Goal: Task Accomplishment & Management: Use online tool/utility

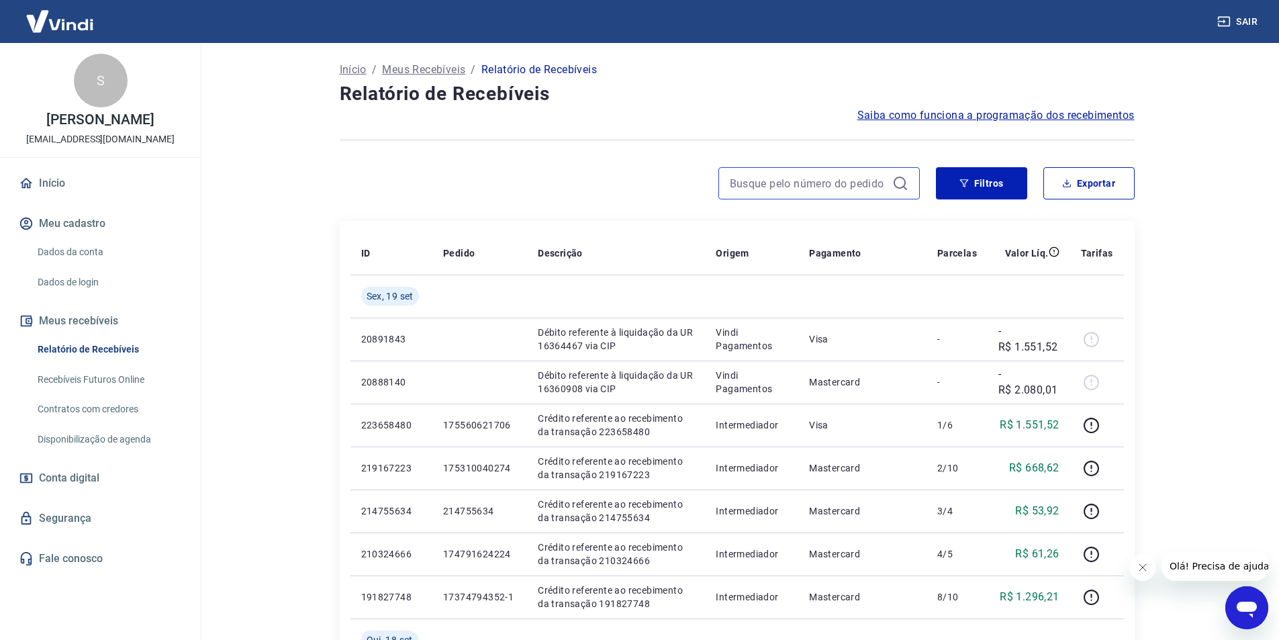
click at [885, 184] on input at bounding box center [808, 183] width 157 height 20
click at [906, 183] on icon at bounding box center [901, 183] width 16 height 16
click at [984, 193] on button "Filtros" at bounding box center [981, 183] width 91 height 32
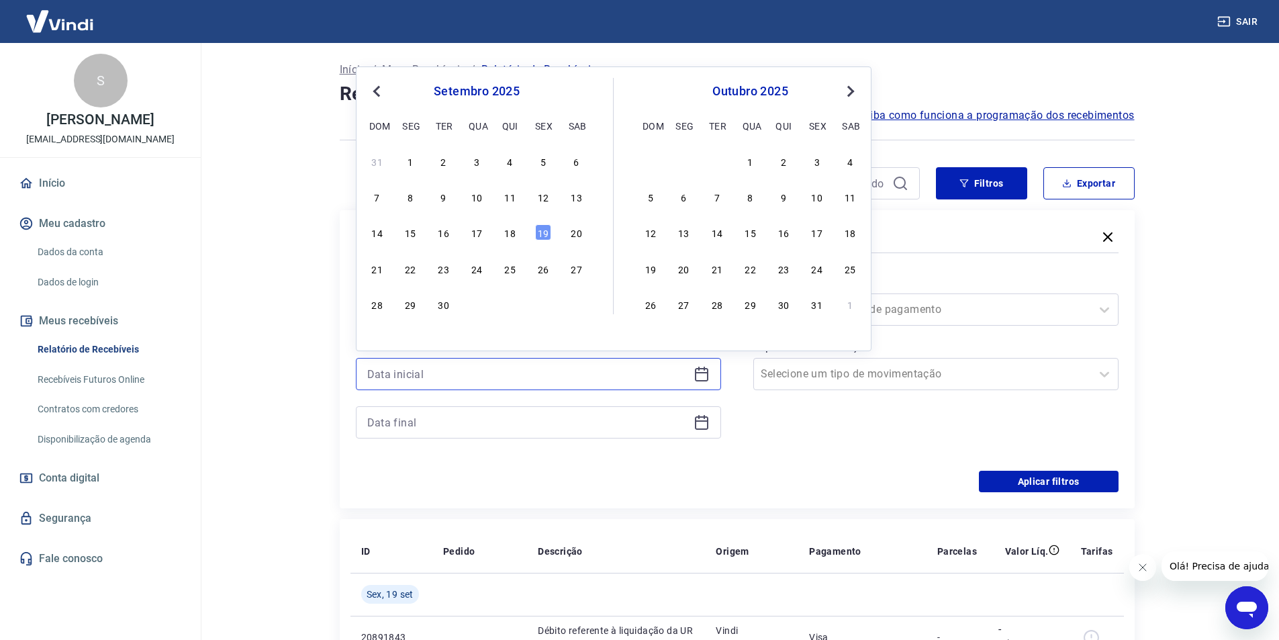
click at [505, 367] on input at bounding box center [527, 374] width 321 height 20
click at [471, 235] on div "17" at bounding box center [477, 232] width 16 height 16
type input "17/09/2025"
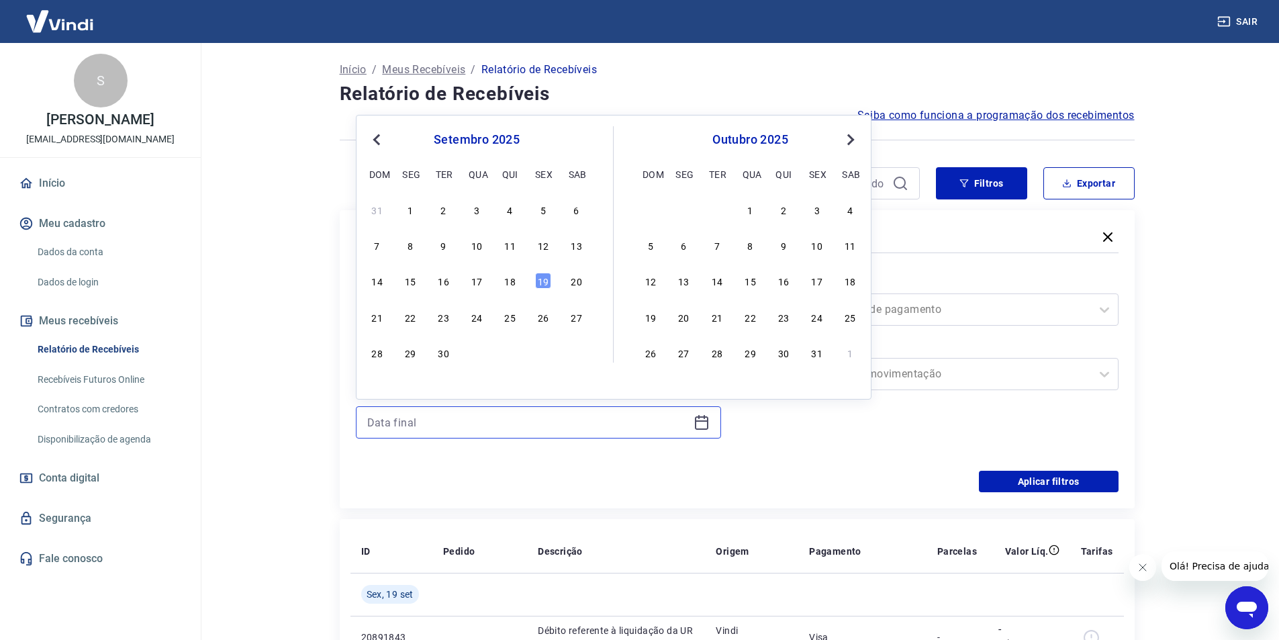
click at [441, 422] on input at bounding box center [527, 422] width 321 height 20
click at [480, 279] on div "17" at bounding box center [477, 281] width 16 height 16
type input "17/09/2025"
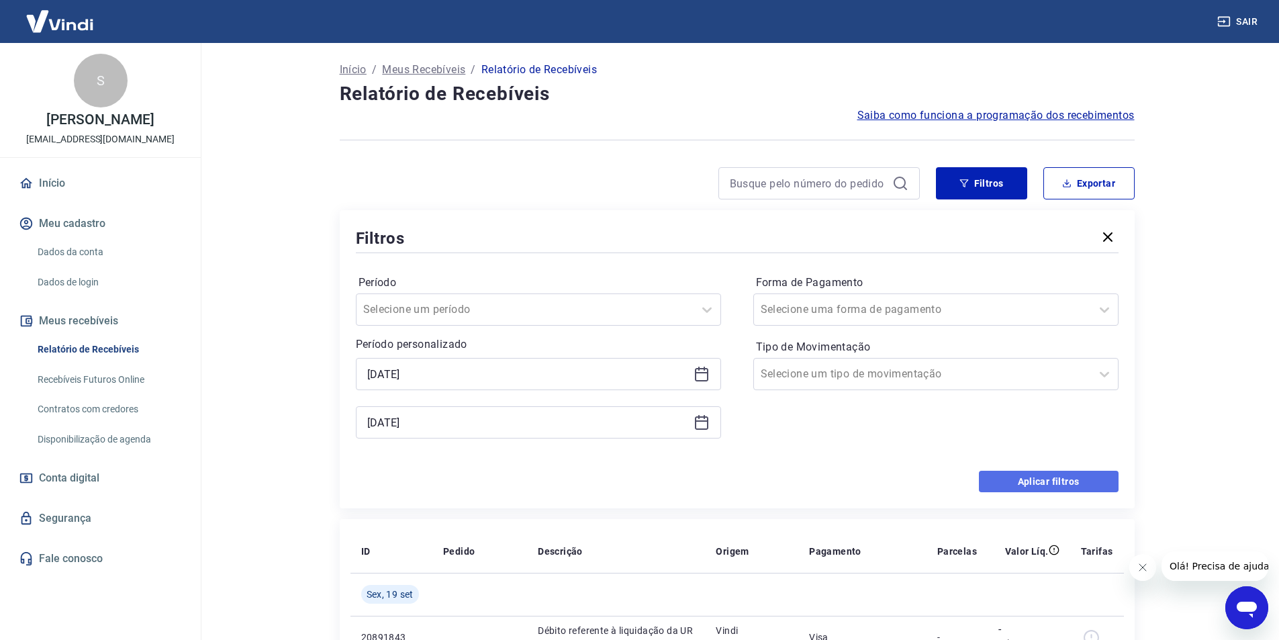
click at [1005, 484] on button "Aplicar filtros" at bounding box center [1049, 481] width 140 height 21
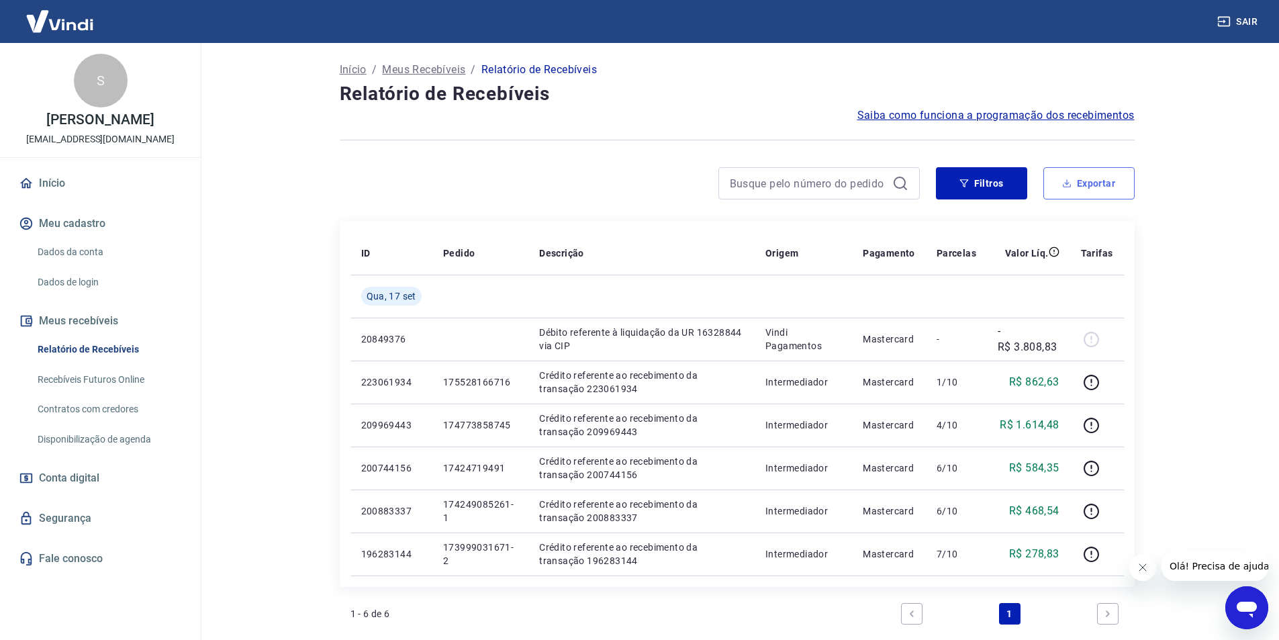
click at [1080, 182] on button "Exportar" at bounding box center [1089, 183] width 91 height 32
type input "17/09/2025"
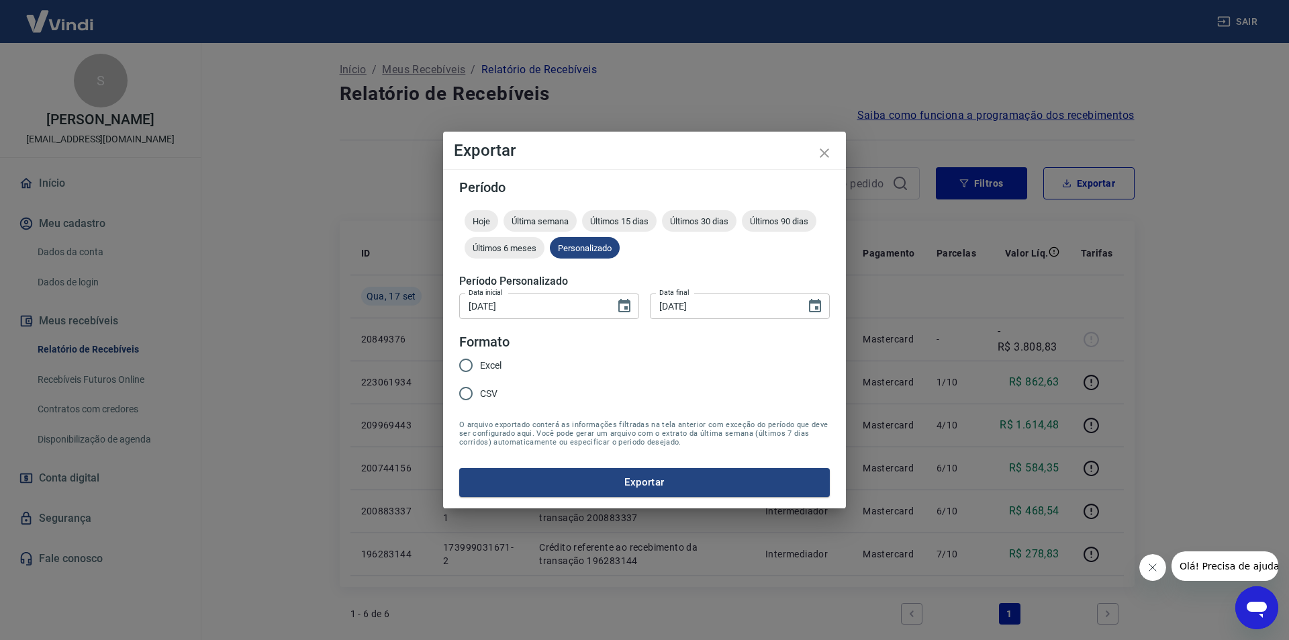
click at [496, 363] on span "Excel" at bounding box center [490, 366] width 21 height 14
click at [480, 363] on input "Excel" at bounding box center [466, 365] width 28 height 28
radio input "true"
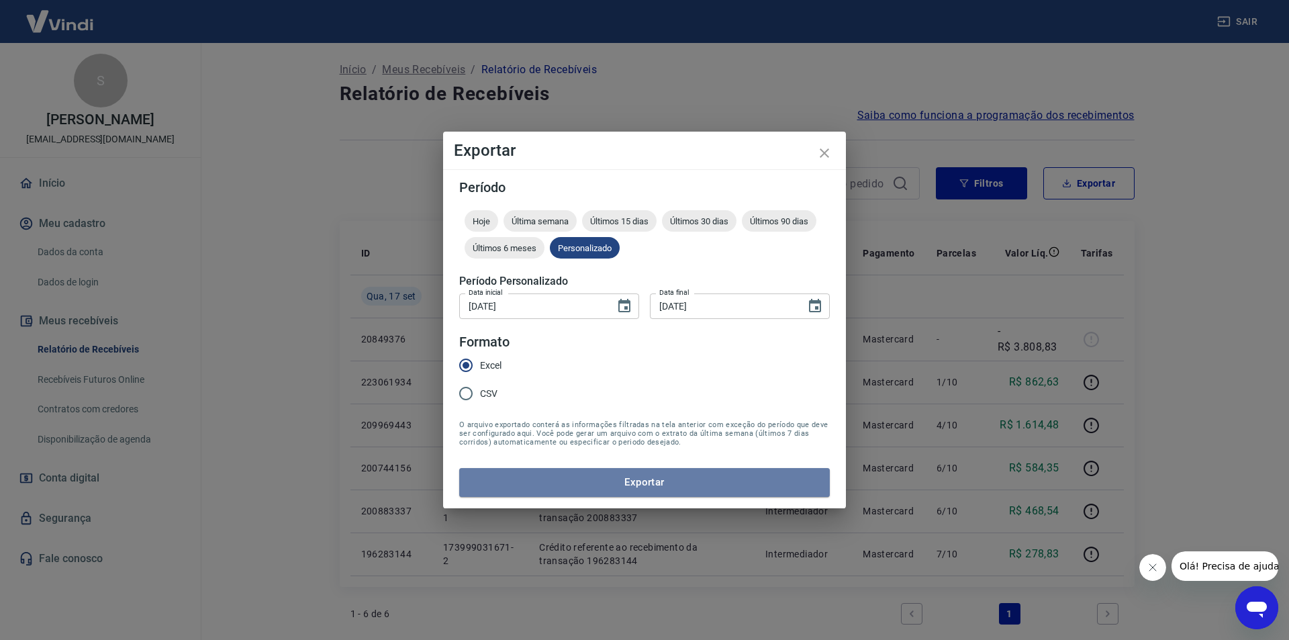
click at [604, 490] on button "Exportar" at bounding box center [644, 482] width 371 height 28
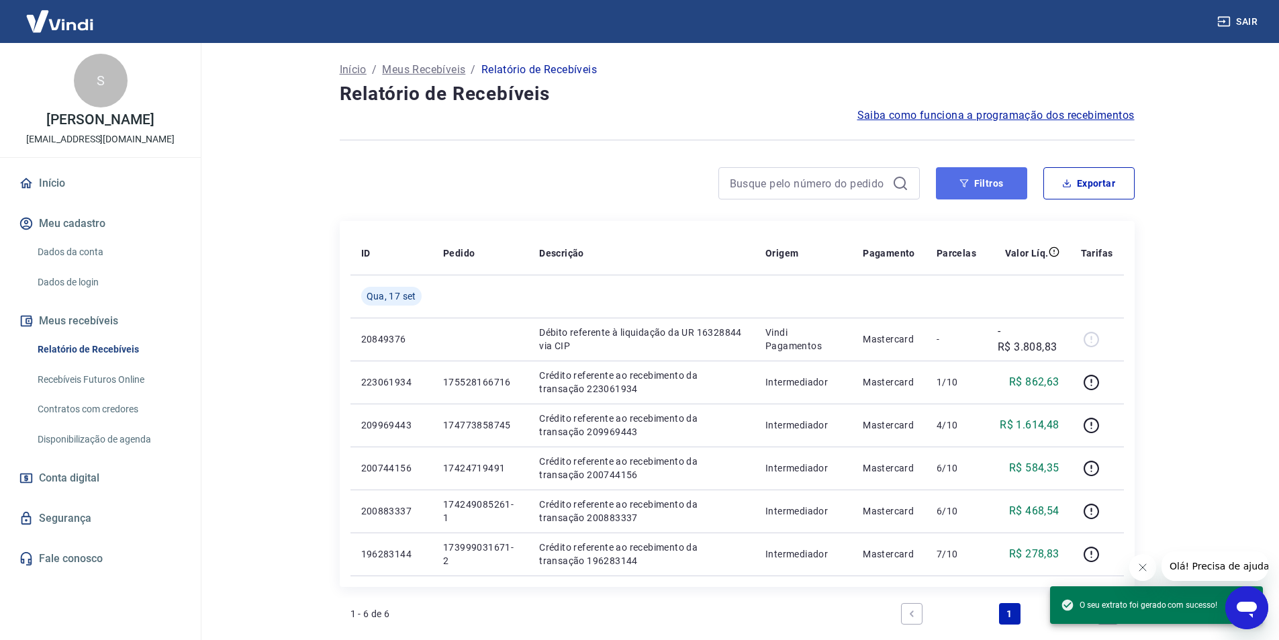
click at [959, 181] on button "Filtros" at bounding box center [981, 183] width 91 height 32
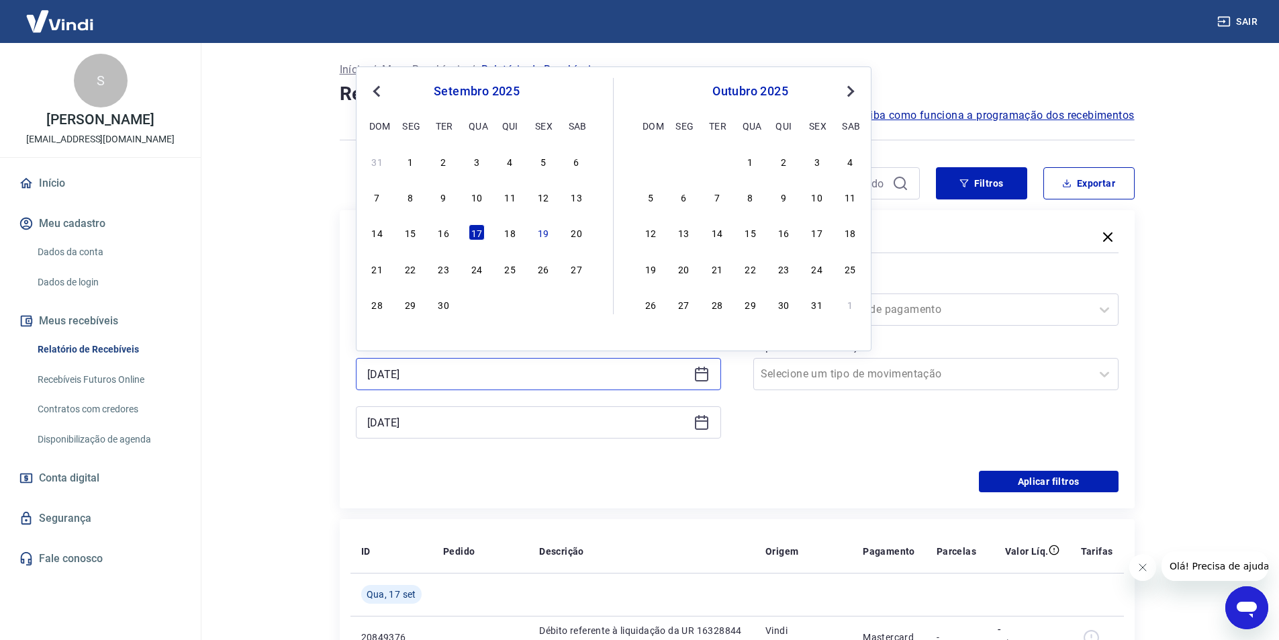
click at [473, 371] on input "17/09/2025" at bounding box center [527, 374] width 321 height 20
click at [511, 230] on div "18" at bounding box center [510, 232] width 16 height 16
type input "18/09/2025"
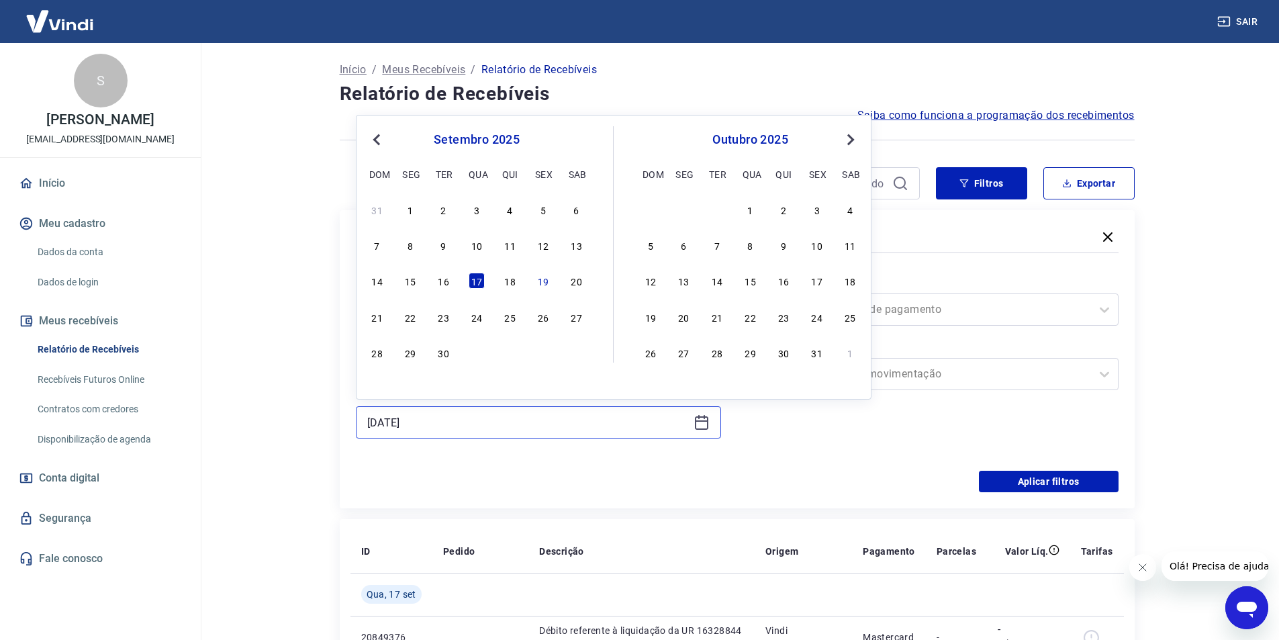
click at [455, 419] on input "17/09/2025" at bounding box center [527, 422] width 321 height 20
click at [510, 283] on div "18" at bounding box center [510, 281] width 16 height 16
type input "18/09/2025"
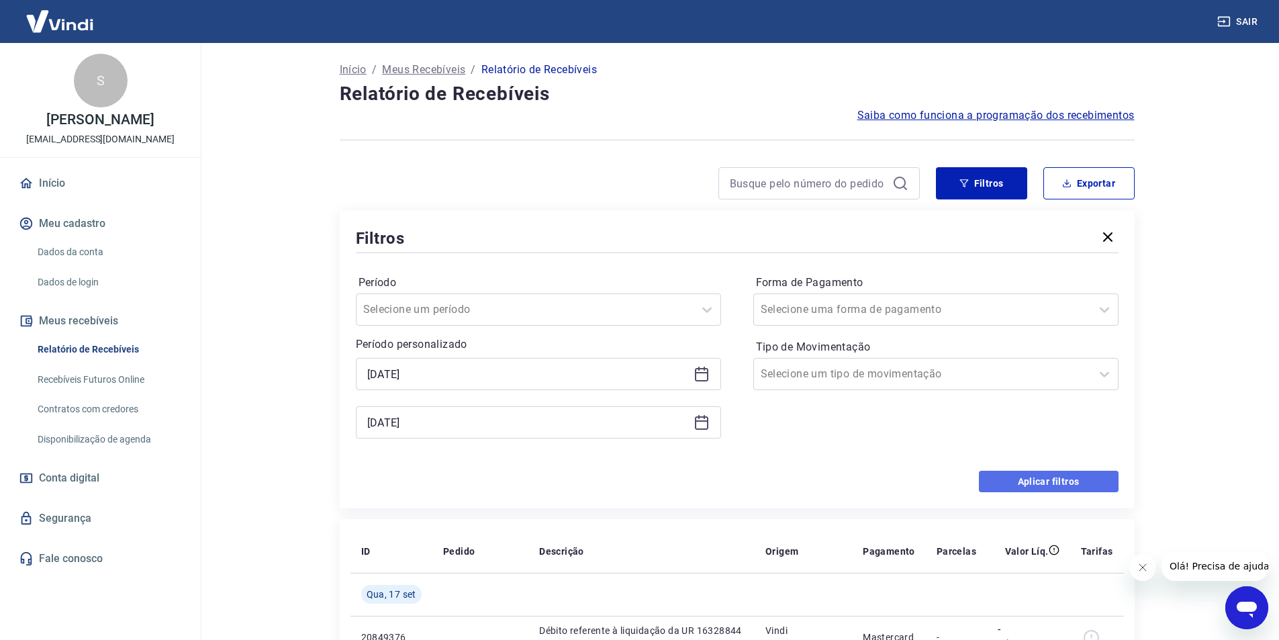
click at [1046, 480] on button "Aplicar filtros" at bounding box center [1049, 481] width 140 height 21
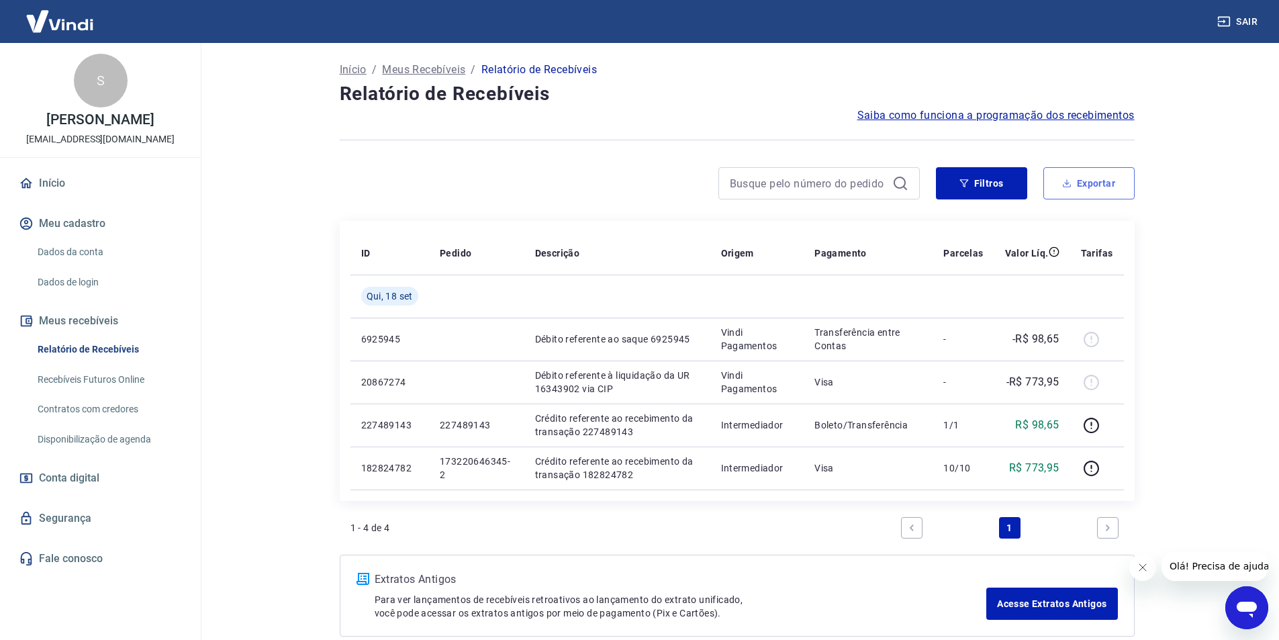
click at [1080, 187] on button "Exportar" at bounding box center [1089, 183] width 91 height 32
type input "18/09/2025"
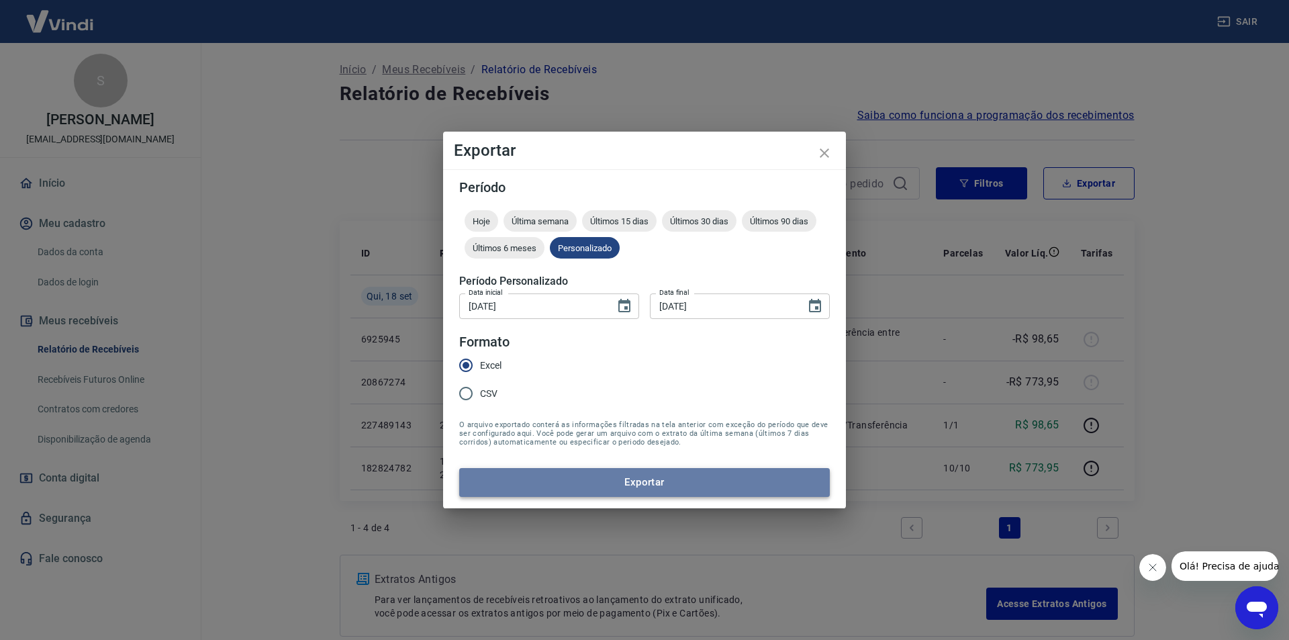
click at [637, 480] on button "Exportar" at bounding box center [644, 482] width 371 height 28
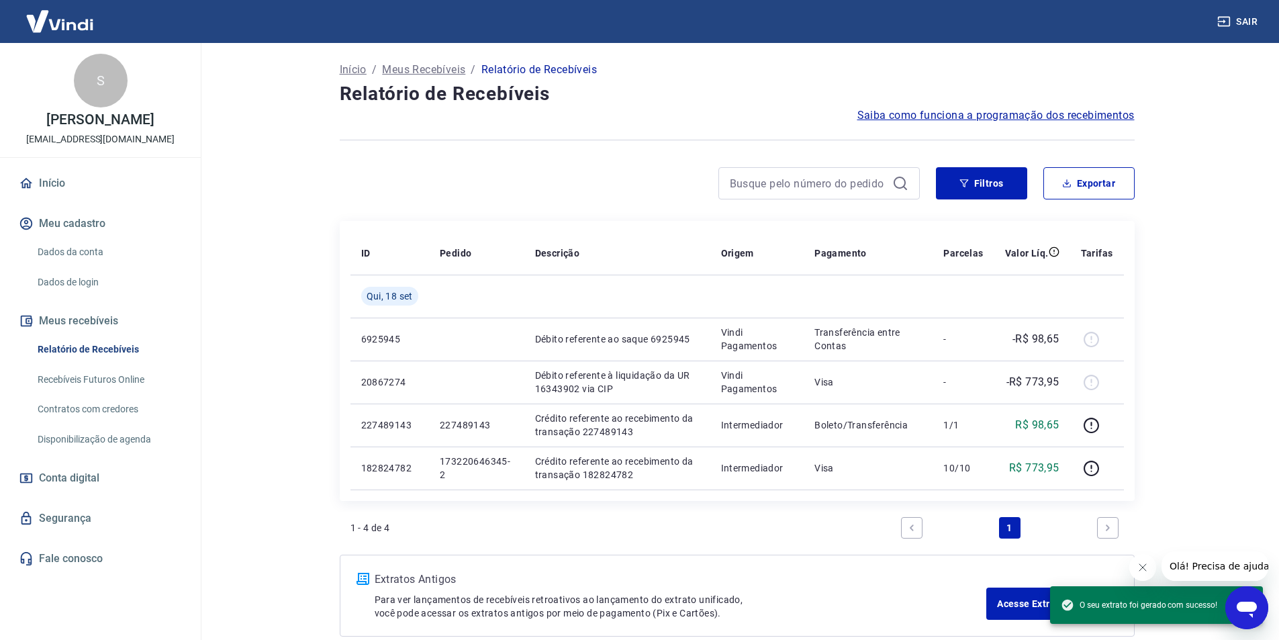
drag, startPoint x: 828, startPoint y: 201, endPoint x: 897, endPoint y: 197, distance: 68.6
click at [839, 199] on div "Filtros Exportar" at bounding box center [737, 188] width 795 height 43
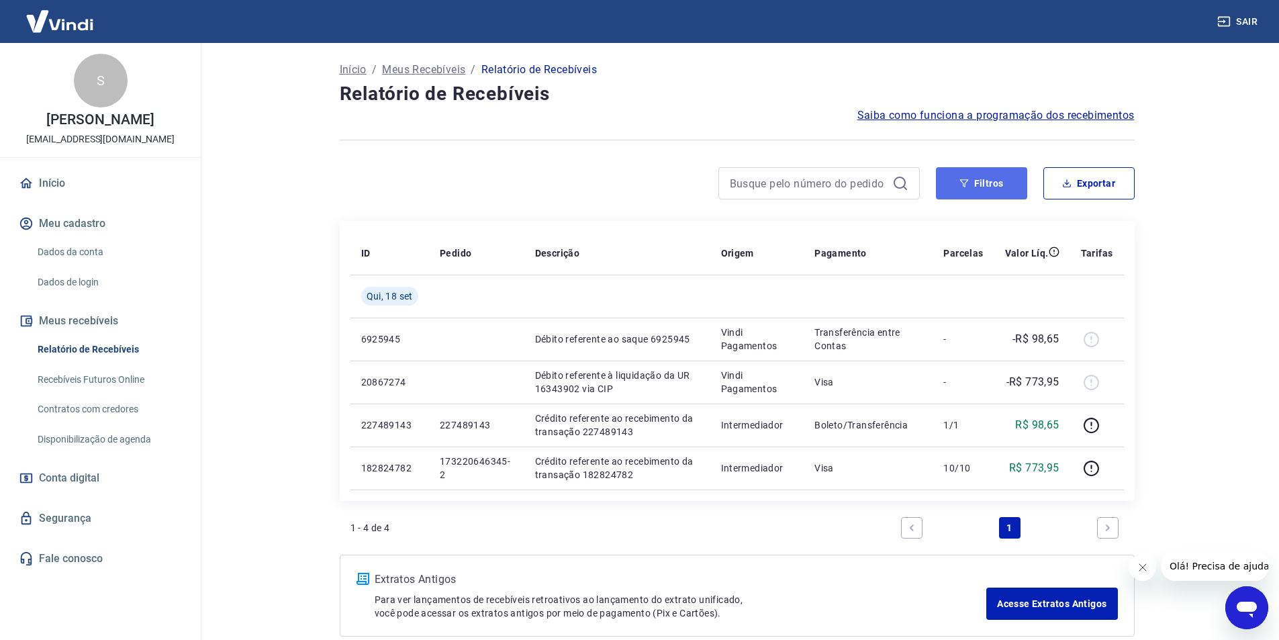
click at [967, 186] on icon "button" at bounding box center [964, 183] width 9 height 9
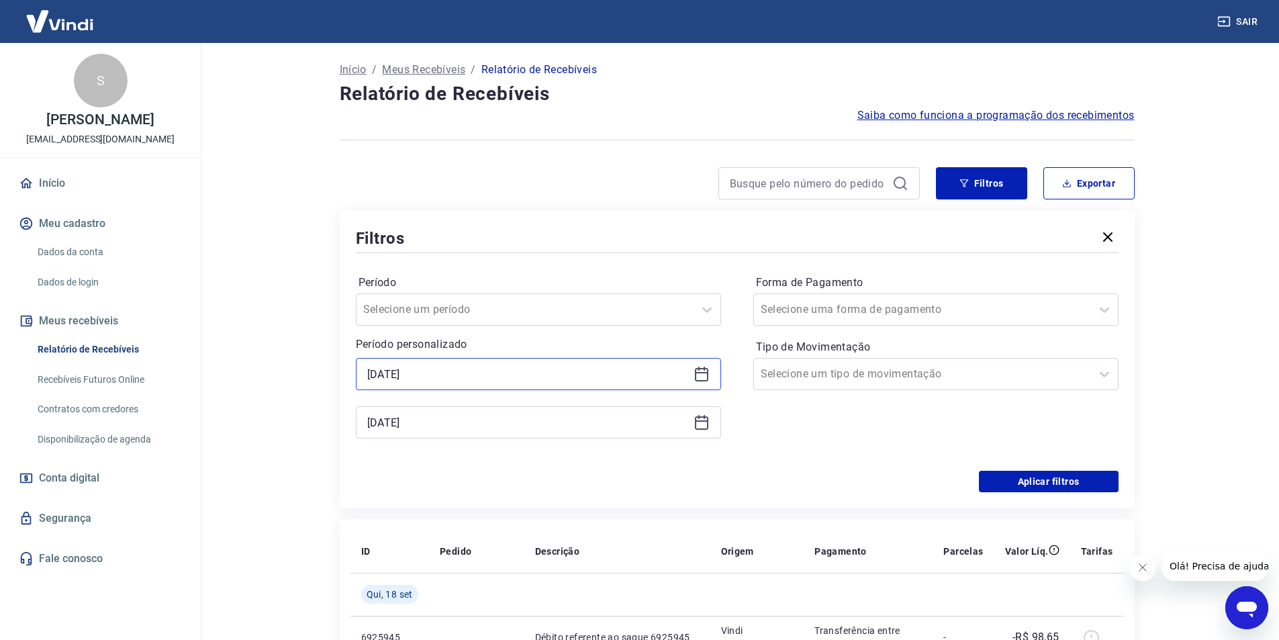
click at [490, 371] on input "18/09/2025" at bounding box center [527, 374] width 321 height 20
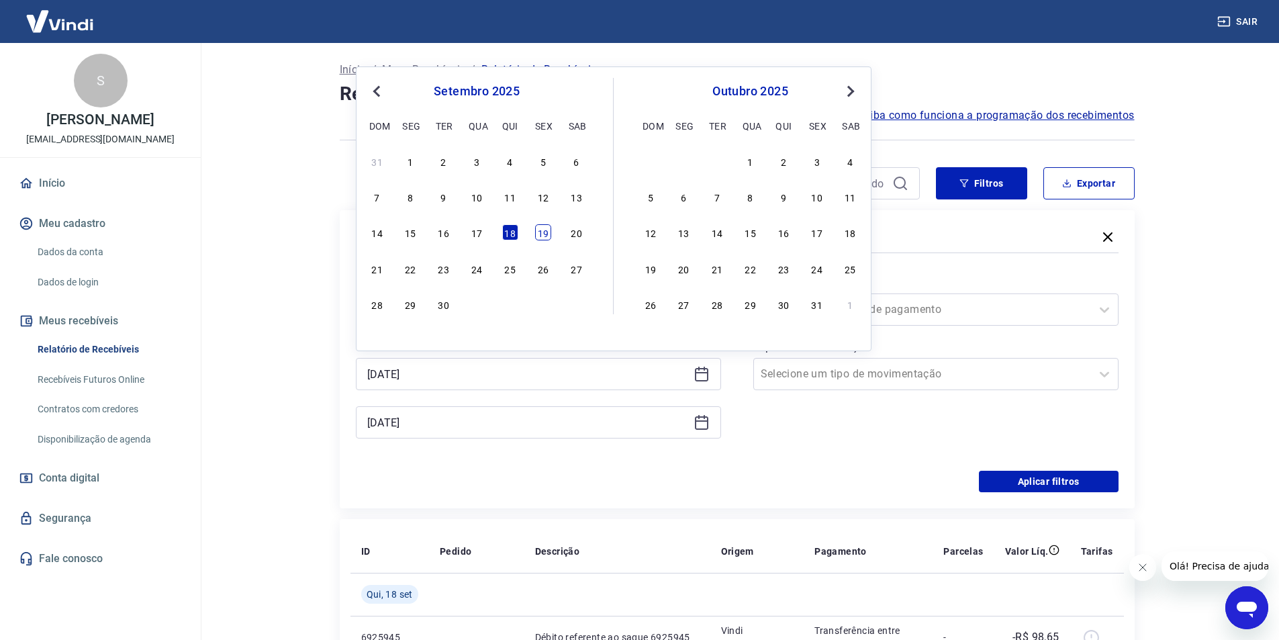
click at [541, 232] on div "19" at bounding box center [543, 232] width 16 height 16
type input "19/09/2025"
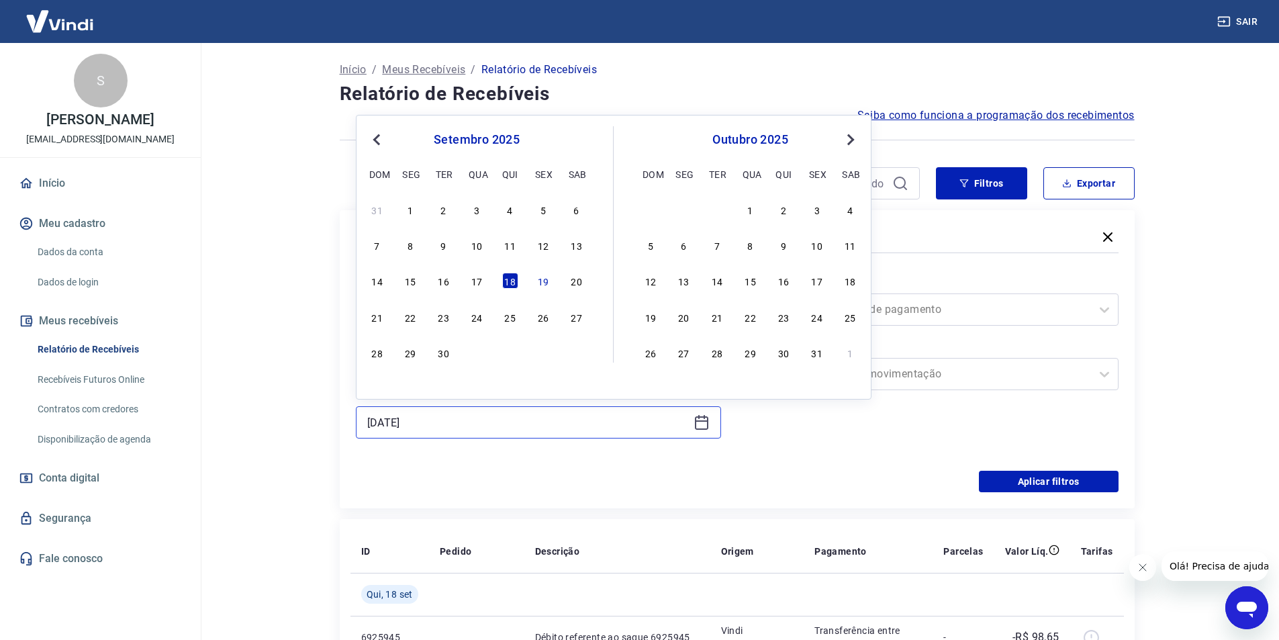
click at [494, 426] on input "18/09/2025" at bounding box center [527, 422] width 321 height 20
click at [506, 278] on div "18" at bounding box center [510, 281] width 16 height 16
drag, startPoint x: 459, startPoint y: 430, endPoint x: 504, endPoint y: 371, distance: 73.3
click at [461, 428] on input "18/09/2025" at bounding box center [527, 422] width 321 height 20
click at [541, 284] on div "19" at bounding box center [543, 281] width 16 height 16
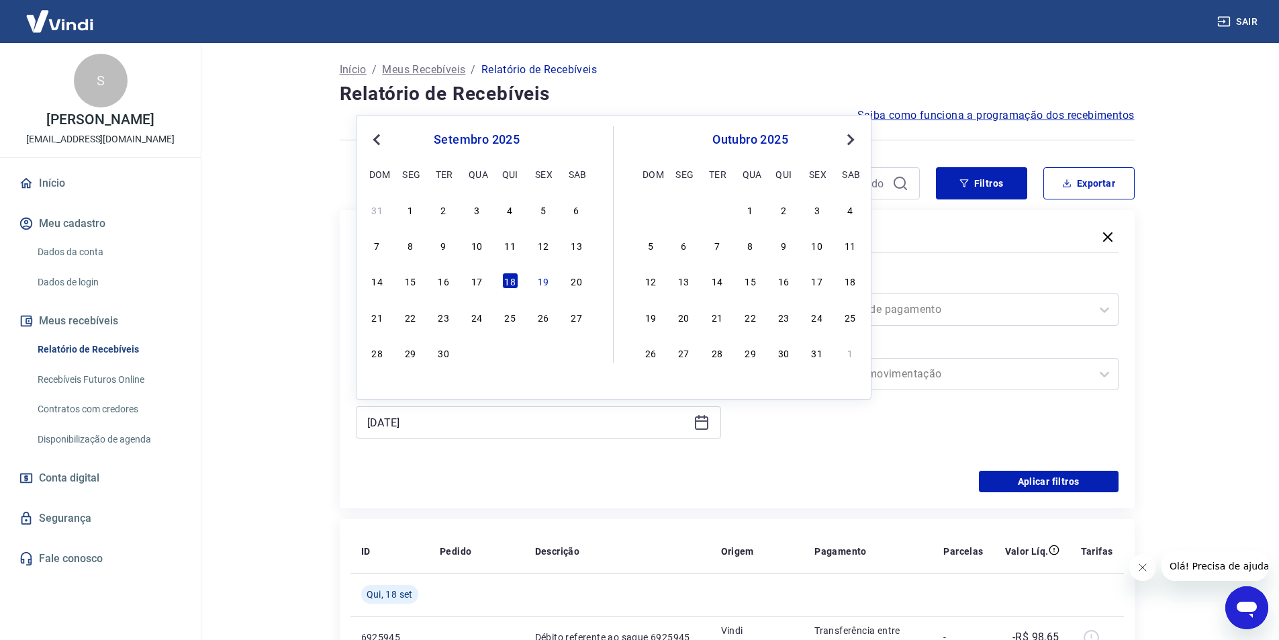
type input "19/09/2025"
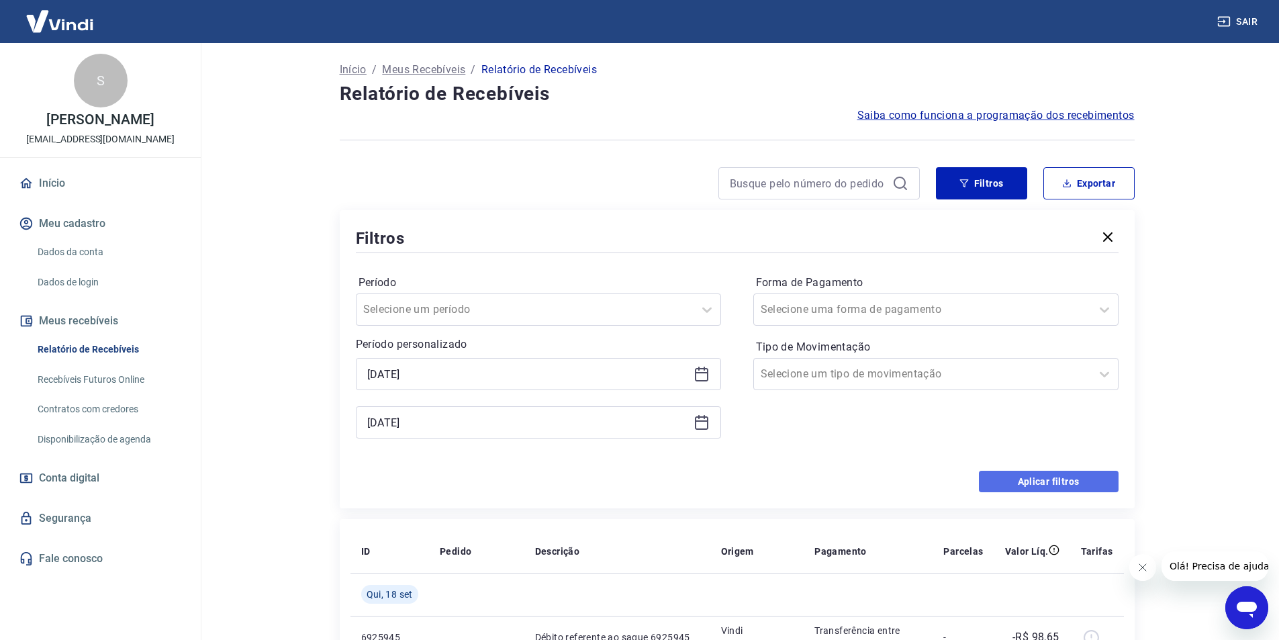
click at [1030, 474] on button "Aplicar filtros" at bounding box center [1049, 481] width 140 height 21
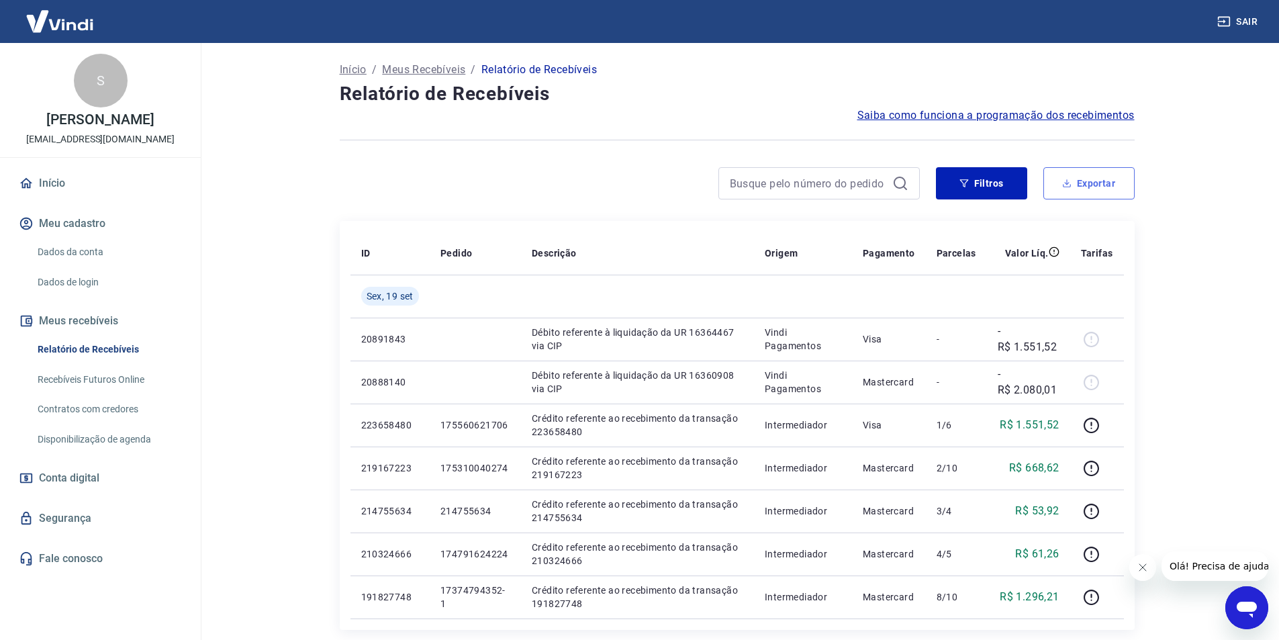
click at [1100, 179] on button "Exportar" at bounding box center [1089, 183] width 91 height 32
type input "19/09/2025"
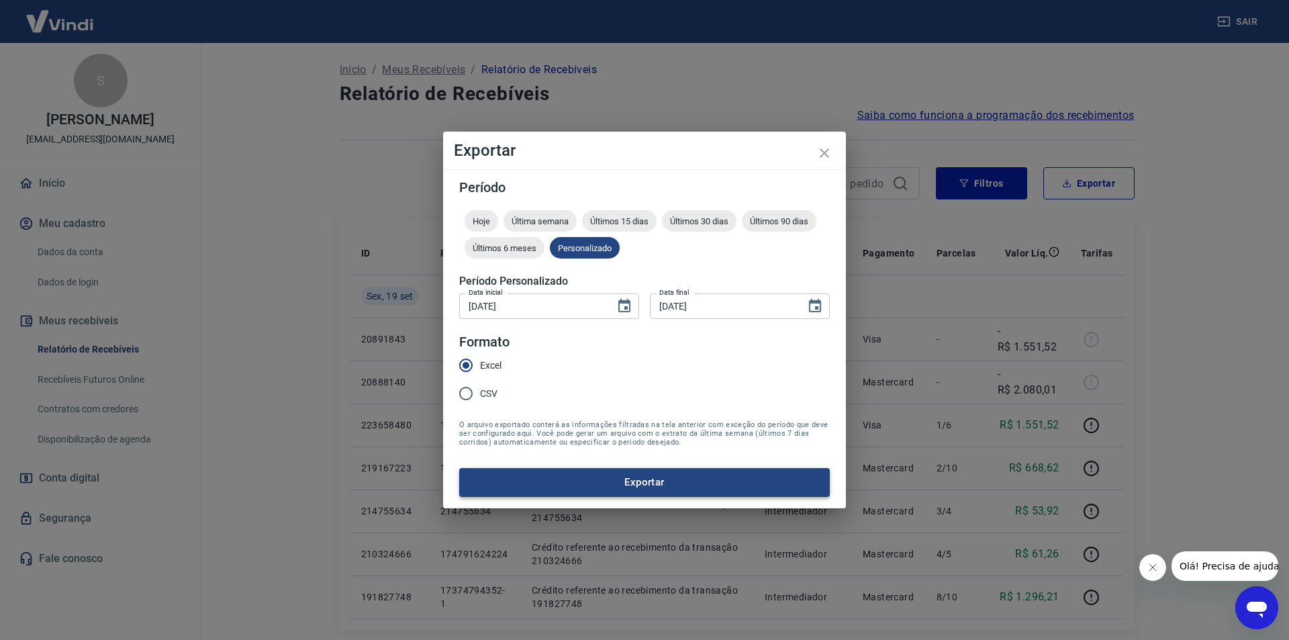
click at [638, 484] on button "Exportar" at bounding box center [644, 482] width 371 height 28
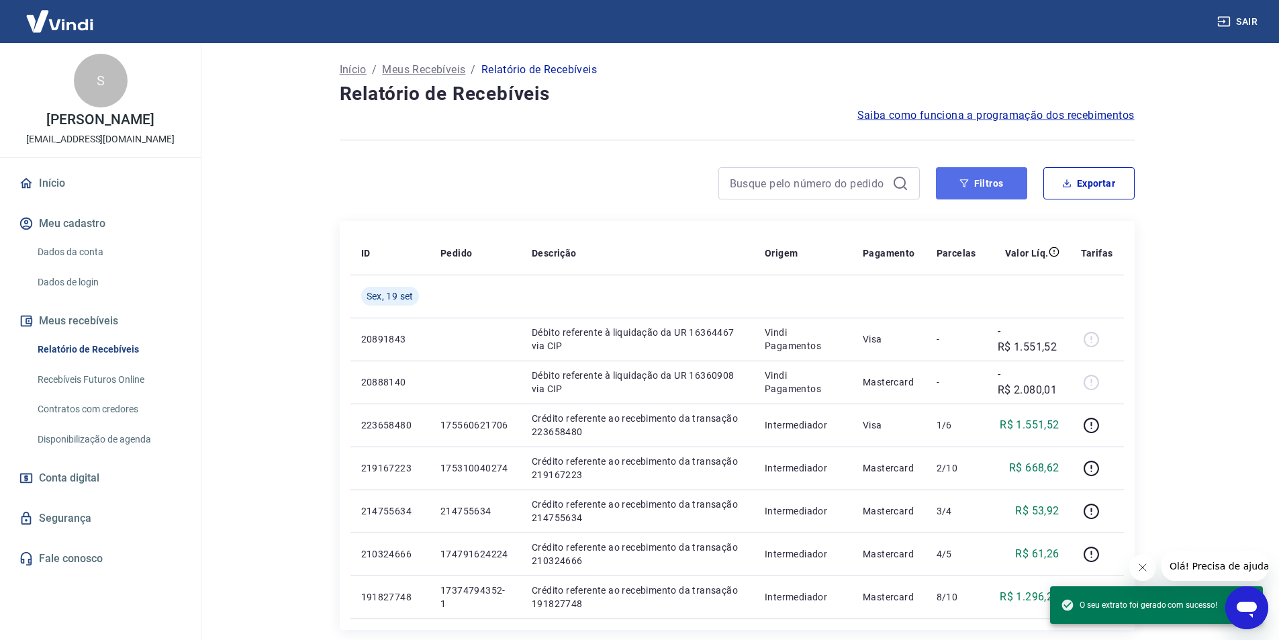
click at [1004, 180] on button "Filtros" at bounding box center [981, 183] width 91 height 32
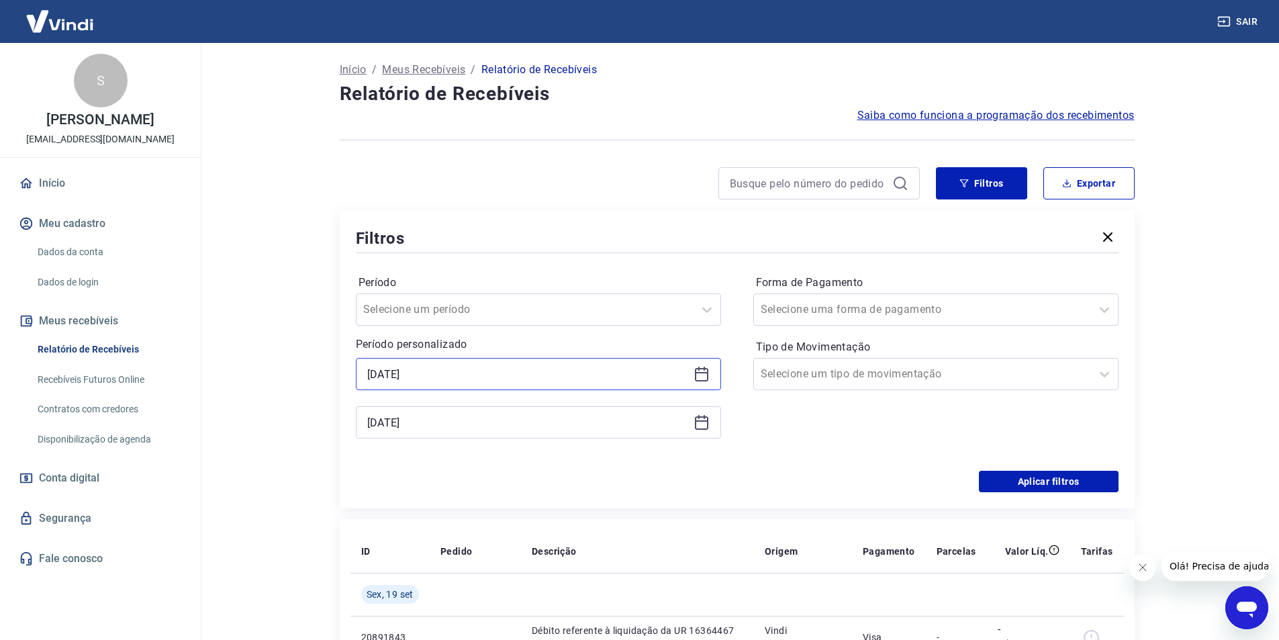
click at [465, 379] on input "19/09/2025" at bounding box center [527, 374] width 321 height 20
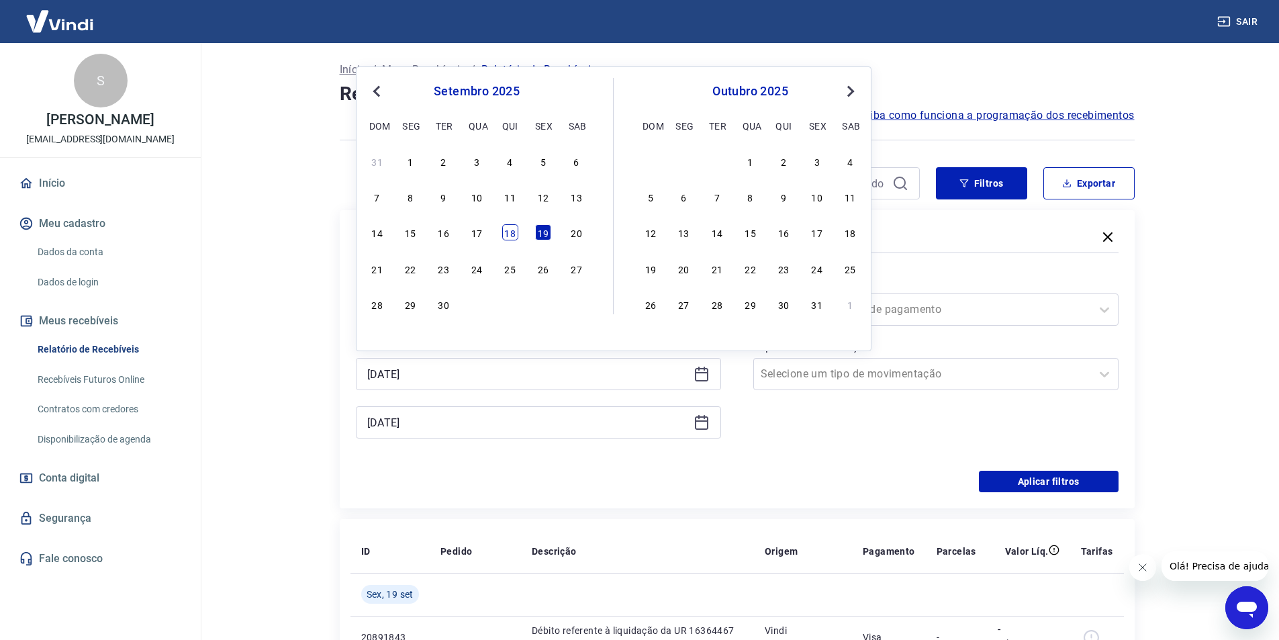
click at [514, 236] on div "18" at bounding box center [510, 232] width 16 height 16
type input "18/09/2025"
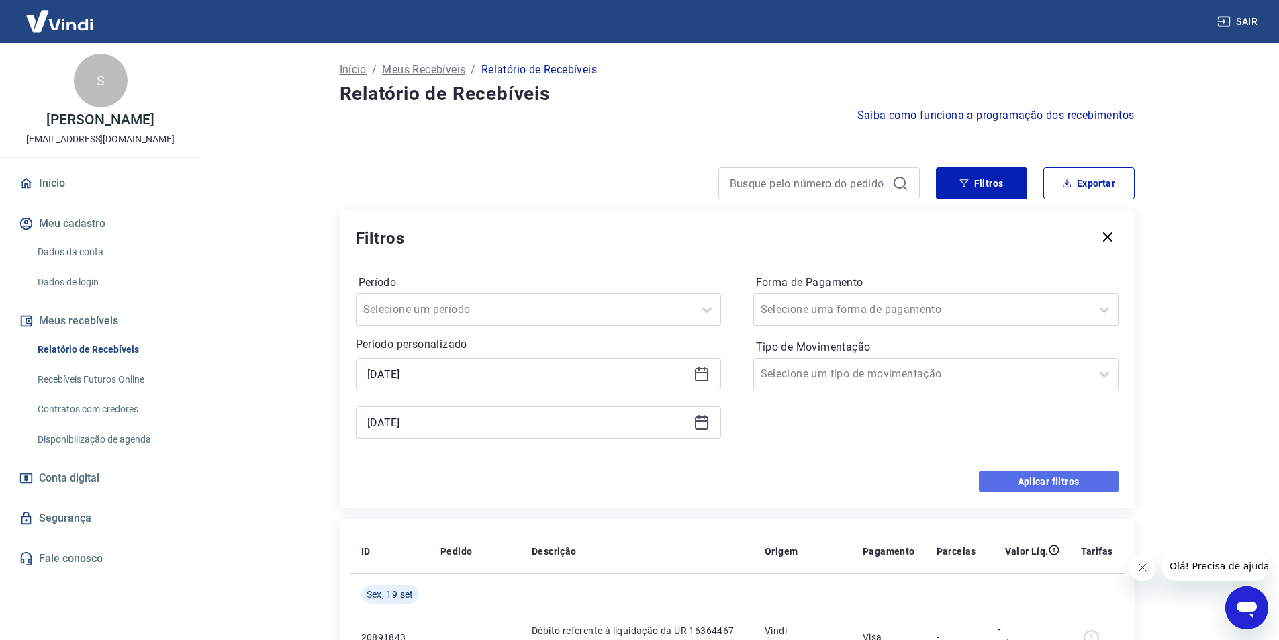
click at [1054, 478] on button "Aplicar filtros" at bounding box center [1049, 481] width 140 height 21
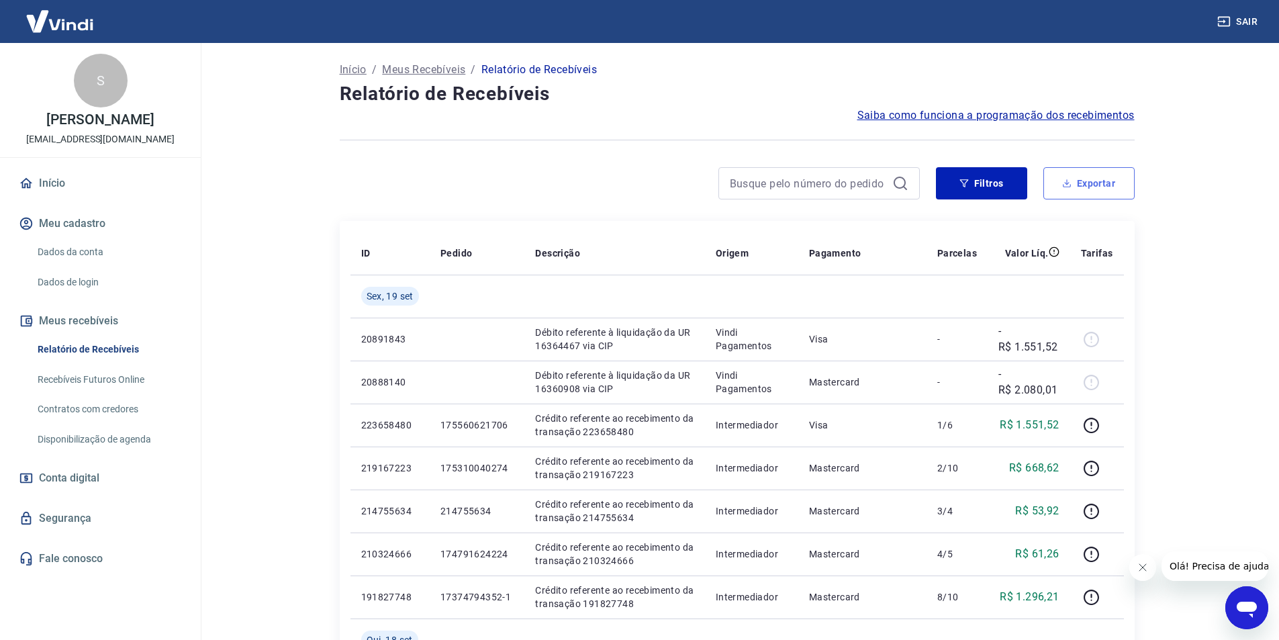
click at [1099, 182] on button "Exportar" at bounding box center [1089, 183] width 91 height 32
type input "18/09/2025"
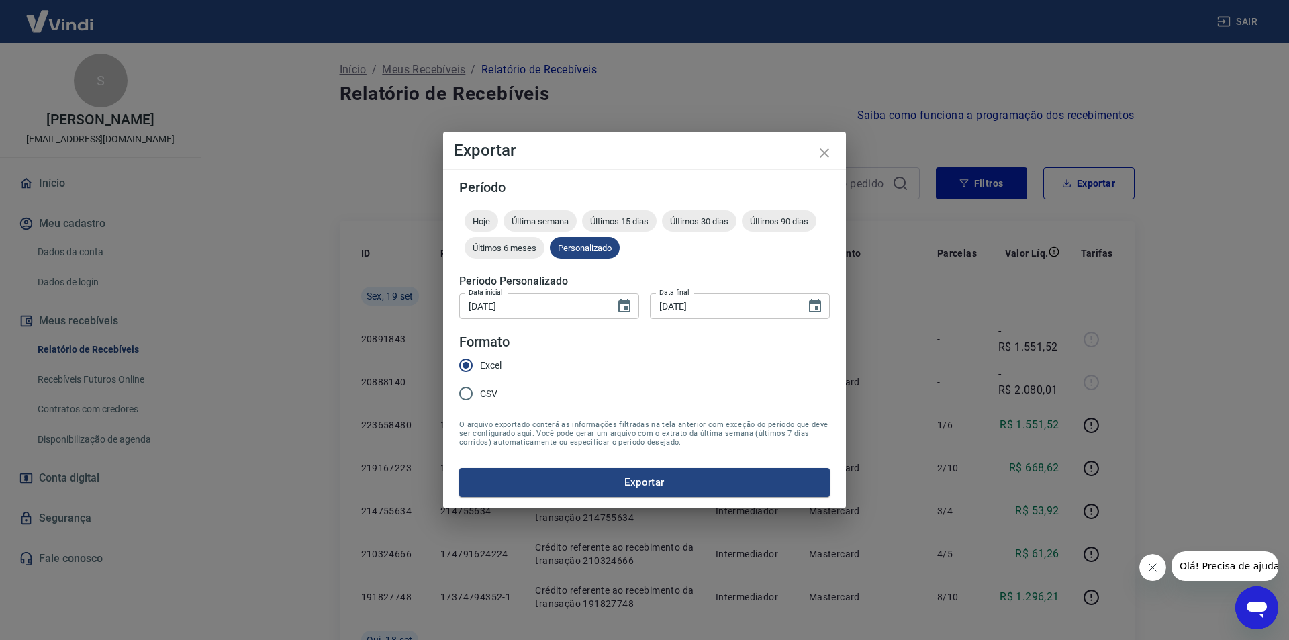
click at [713, 481] on button "Exportar" at bounding box center [644, 482] width 371 height 28
